Goal: Information Seeking & Learning: Check status

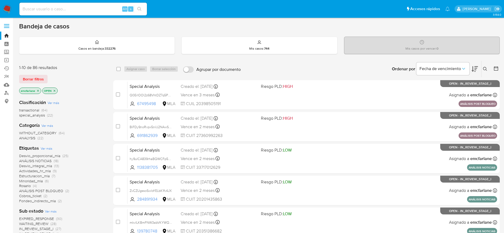
click at [76, 11] on input at bounding box center [82, 9] width 127 height 7
paste input "313419051"
type input "313419051"
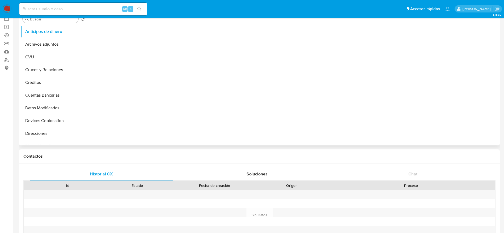
scroll to position [80, 0]
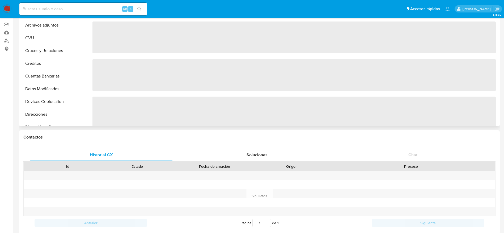
select select "10"
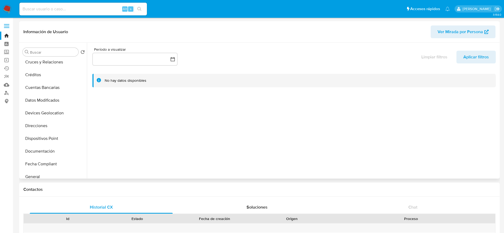
scroll to position [119, 0]
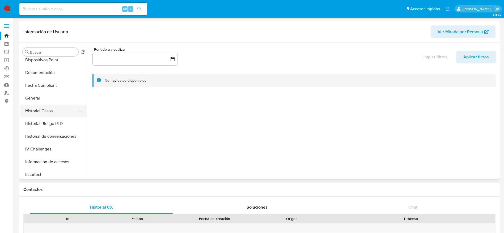
click at [49, 112] on button "Historial Casos" at bounding box center [51, 111] width 62 height 13
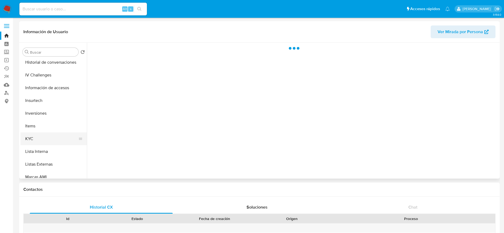
scroll to position [199, 0]
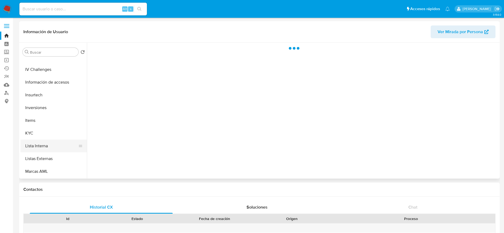
click at [43, 142] on button "Lista Interna" at bounding box center [51, 146] width 62 height 13
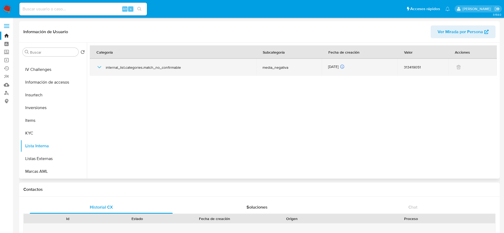
click at [100, 68] on icon "button" at bounding box center [99, 67] width 6 height 6
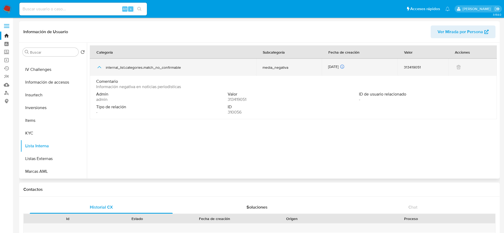
click at [332, 67] on div "[DATE] [DATE] 12:26:21" at bounding box center [359, 67] width 63 height 6
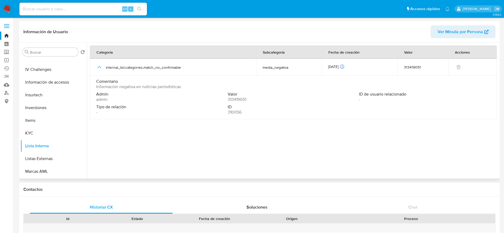
click at [344, 151] on div at bounding box center [292, 111] width 411 height 136
click at [84, 8] on input at bounding box center [82, 9] width 127 height 7
paste input "165022832"
type input "165022832"
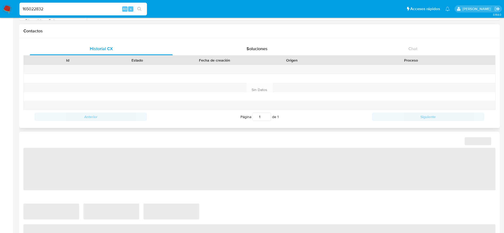
scroll to position [159, 0]
select select "10"
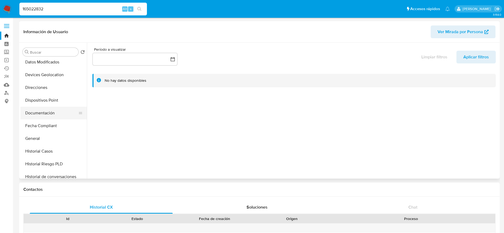
scroll to position [80, 0]
click at [52, 118] on ul "Anticipos de dinero Archivos adjuntos CVU Cruces y Relaciones Créditos Cuentas …" at bounding box center [53, 118] width 66 height 120
click at [52, 112] on button "Documentación" at bounding box center [51, 112] width 62 height 13
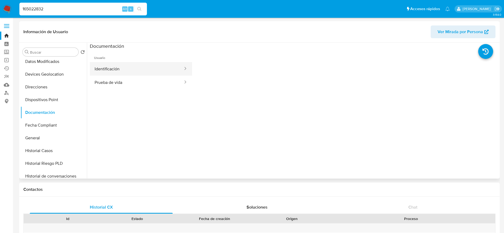
click at [101, 64] on button "Identificación" at bounding box center [137, 69] width 94 height 14
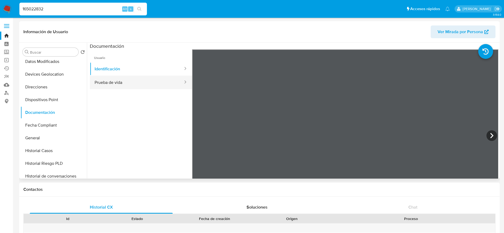
click at [121, 81] on button "Prueba de vida" at bounding box center [137, 83] width 94 height 14
